Goal: Information Seeking & Learning: Learn about a topic

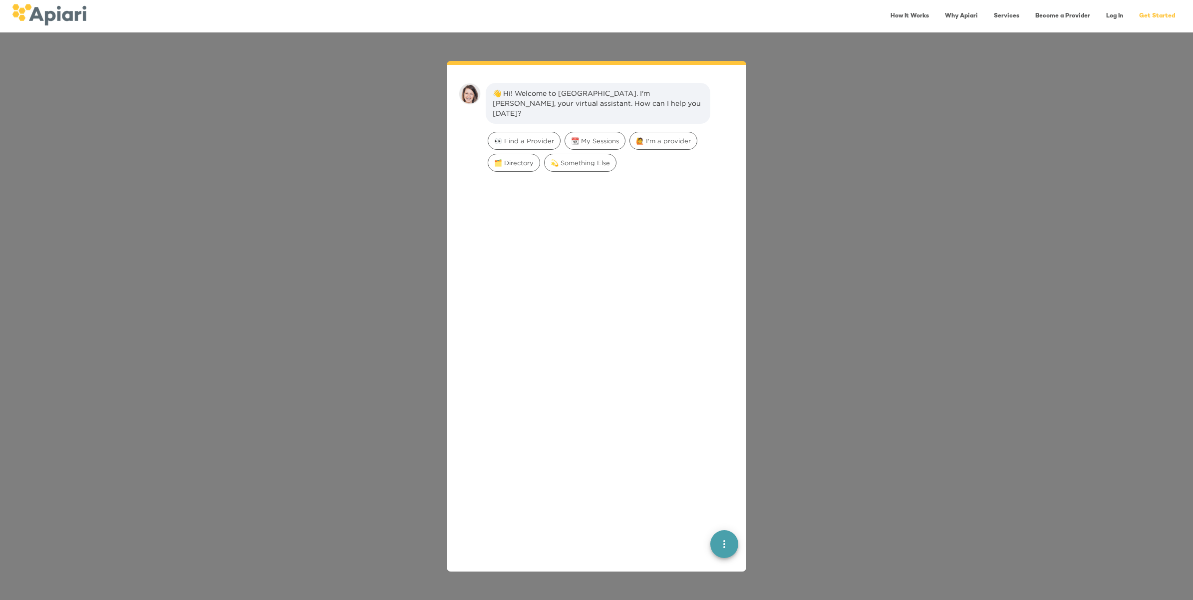
scroll to position [13, 0]
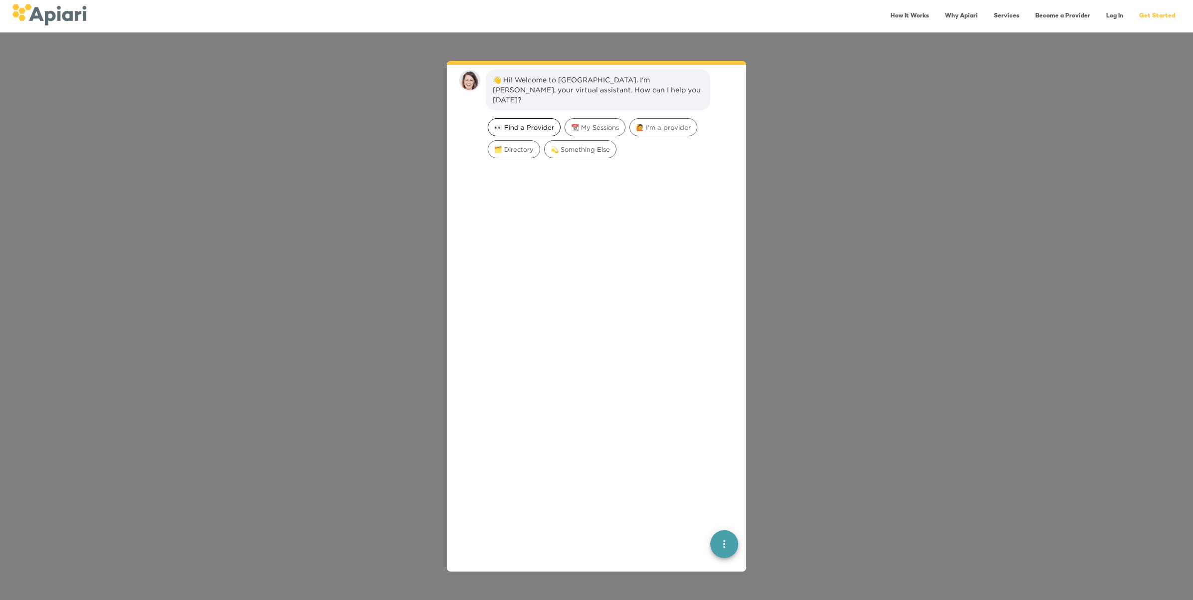
click at [512, 118] on div "👀 Find a Provider" at bounding box center [524, 127] width 73 height 18
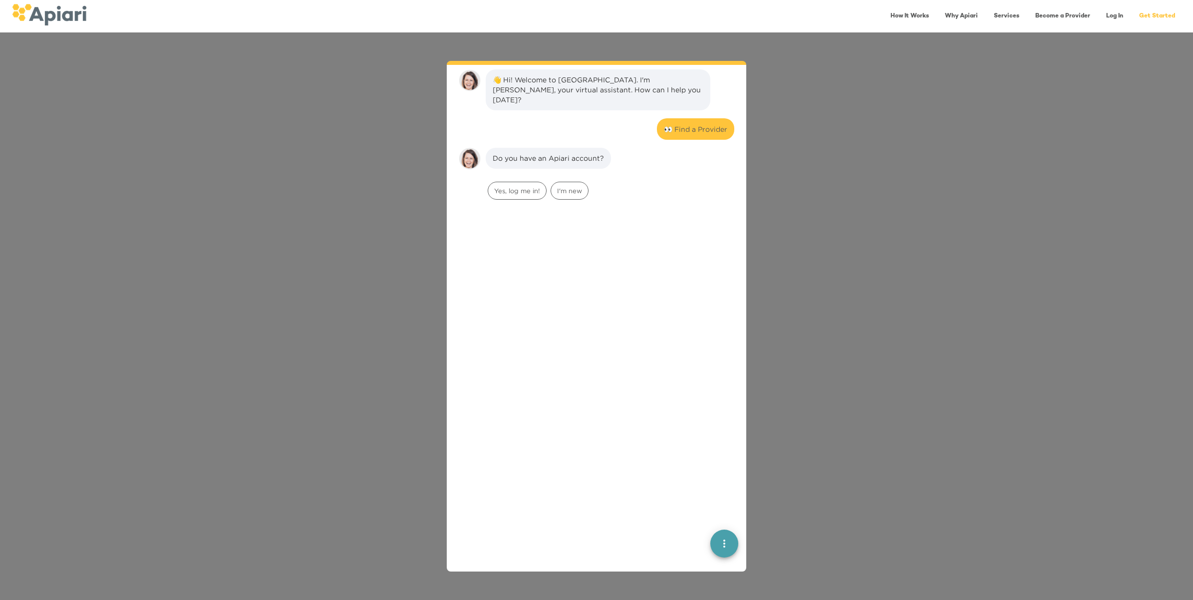
scroll to position [82, 0]
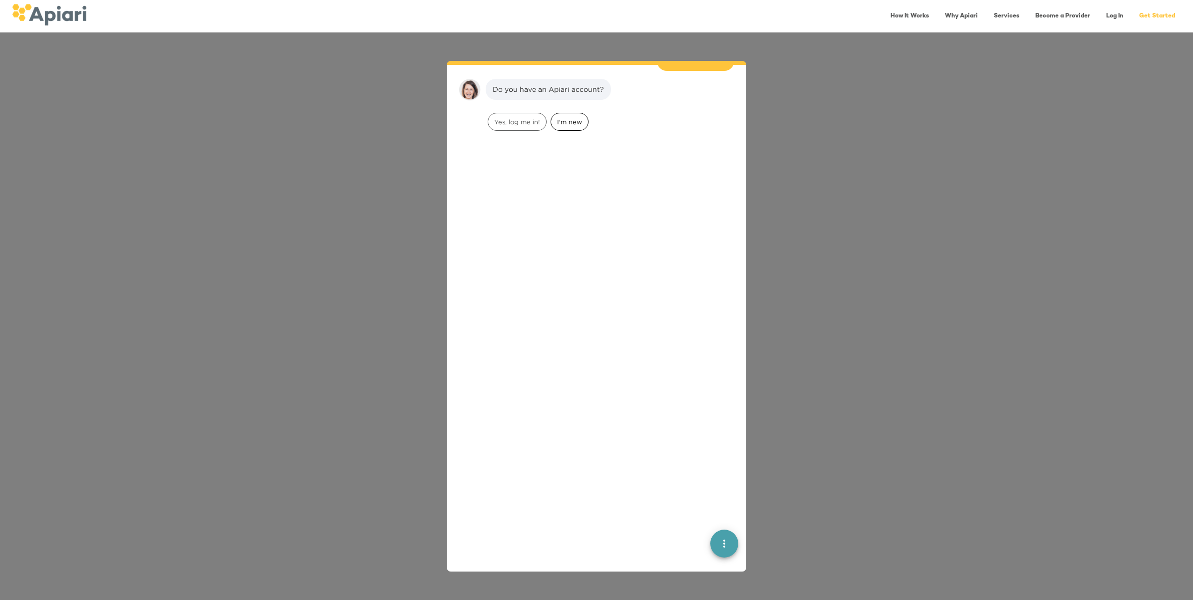
click at [564, 117] on span "I'm new" at bounding box center [569, 121] width 37 height 9
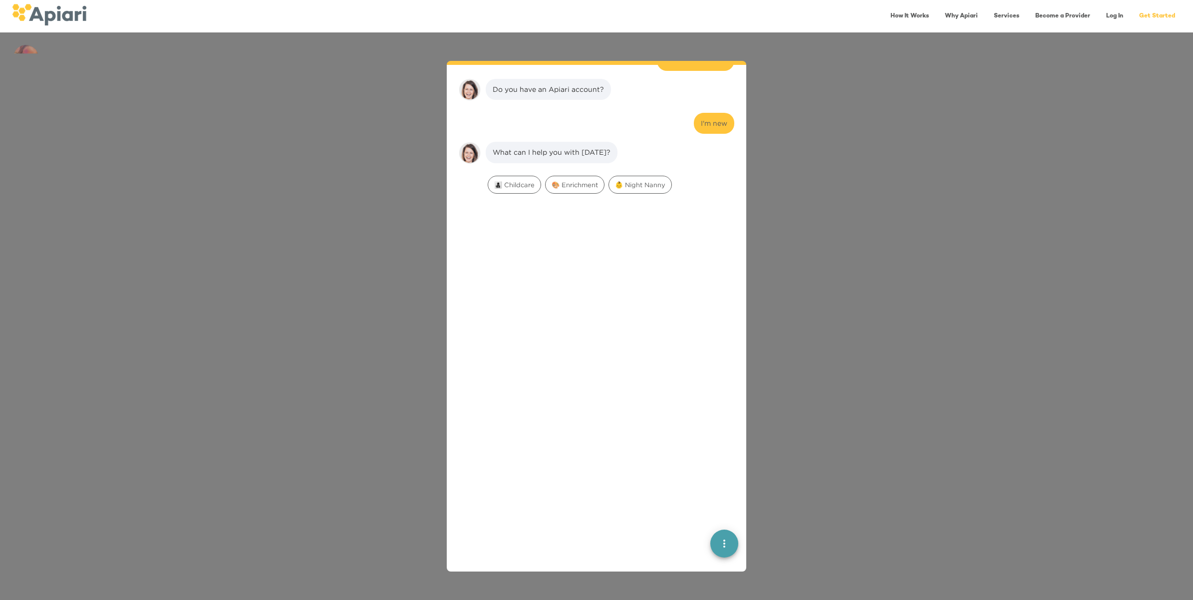
scroll to position [145, 0]
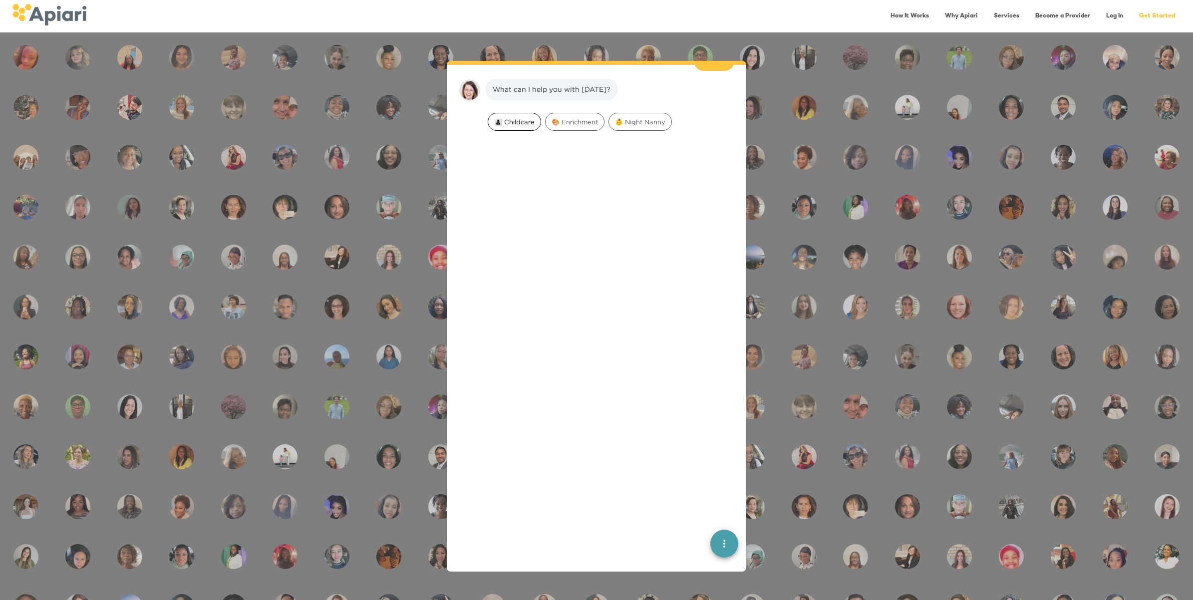
click at [523, 117] on span "👩‍👧‍👦 Childcare" at bounding box center [514, 121] width 52 height 9
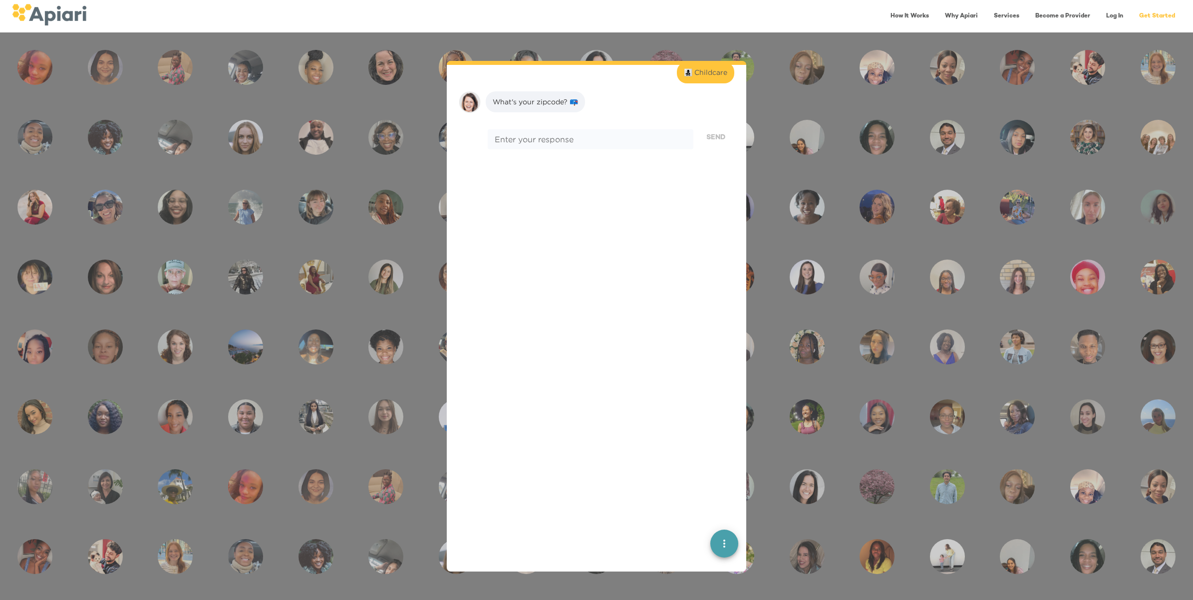
scroll to position [208, 0]
click at [523, 117] on div "* Enter your response" at bounding box center [591, 127] width 206 height 20
type textarea "*****"
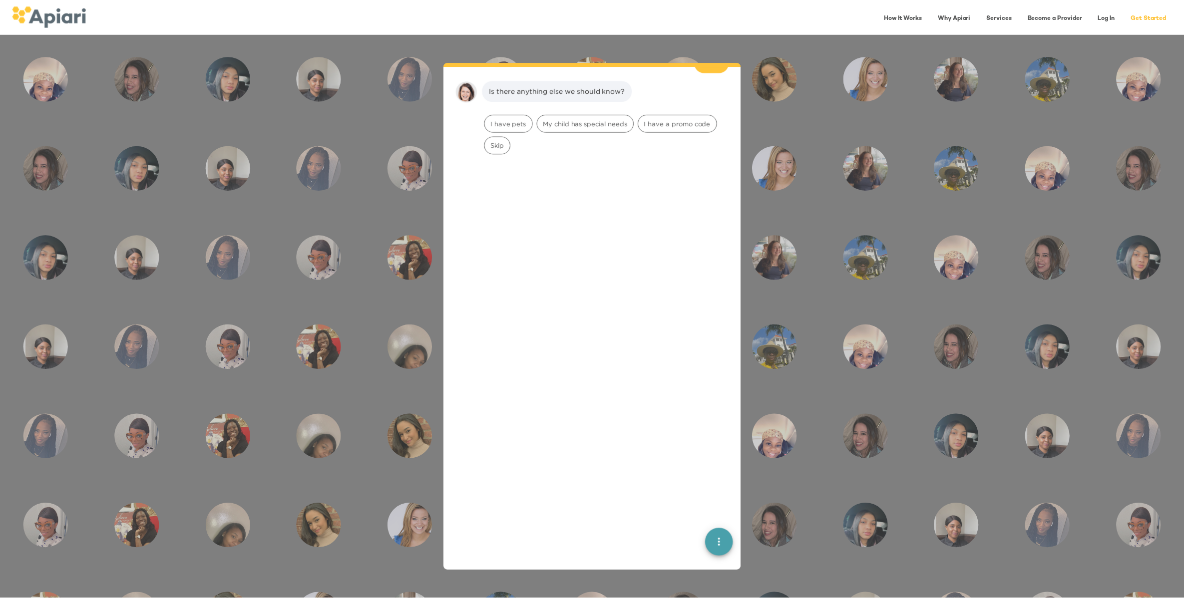
scroll to position [0, 0]
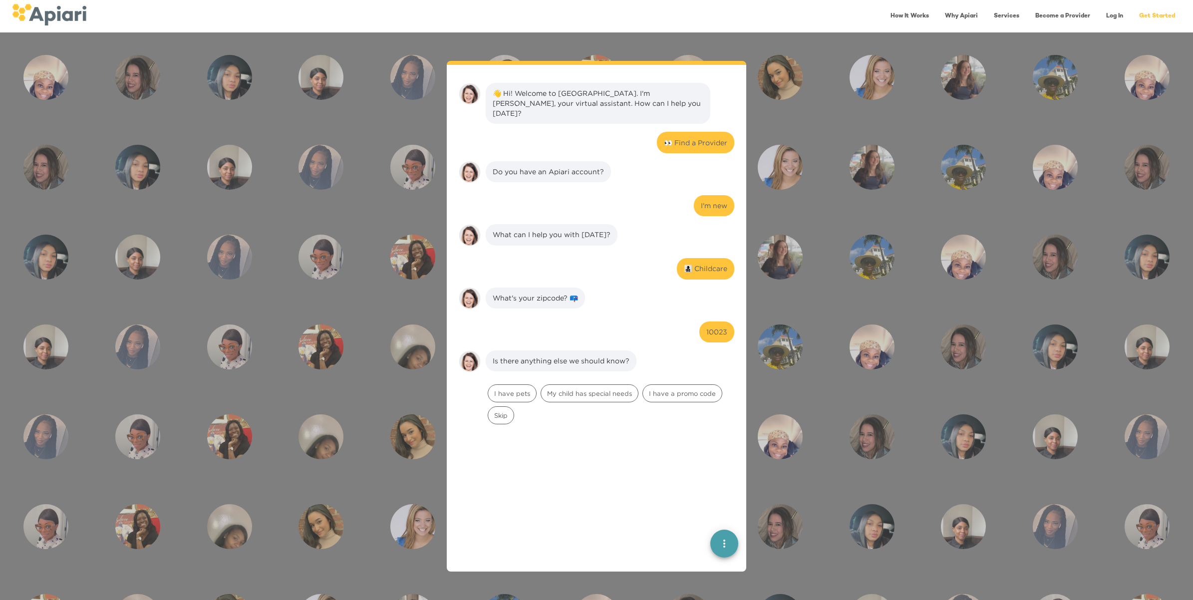
click at [1111, 19] on link "Log In" at bounding box center [1115, 16] width 29 height 20
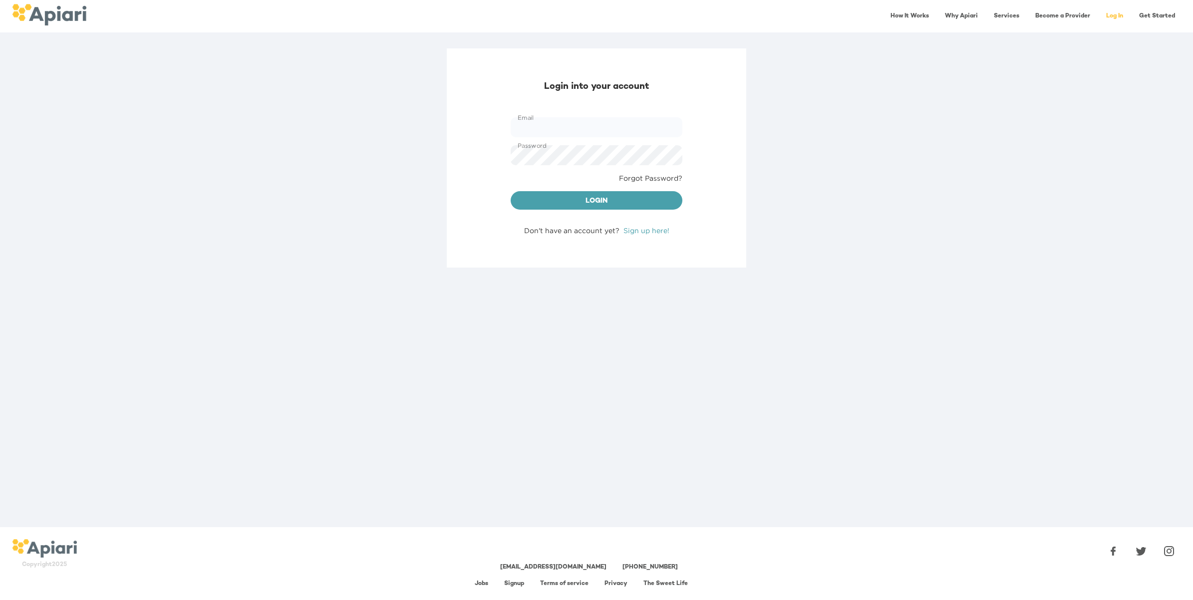
type input "**********"
click at [608, 200] on span "Login" at bounding box center [597, 201] width 156 height 12
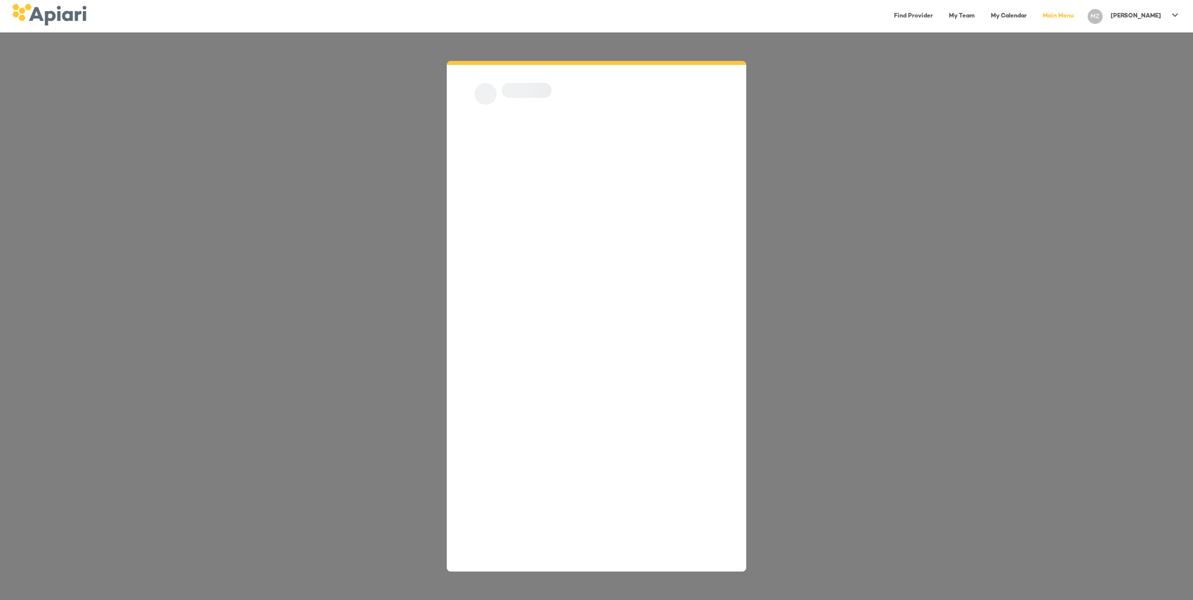
click at [1169, 15] on icon at bounding box center [1175, 15] width 12 height 12
click at [1162, 21] on p "My Profile" at bounding box center [1157, 21] width 39 height 12
